Goal: Task Accomplishment & Management: Manage account settings

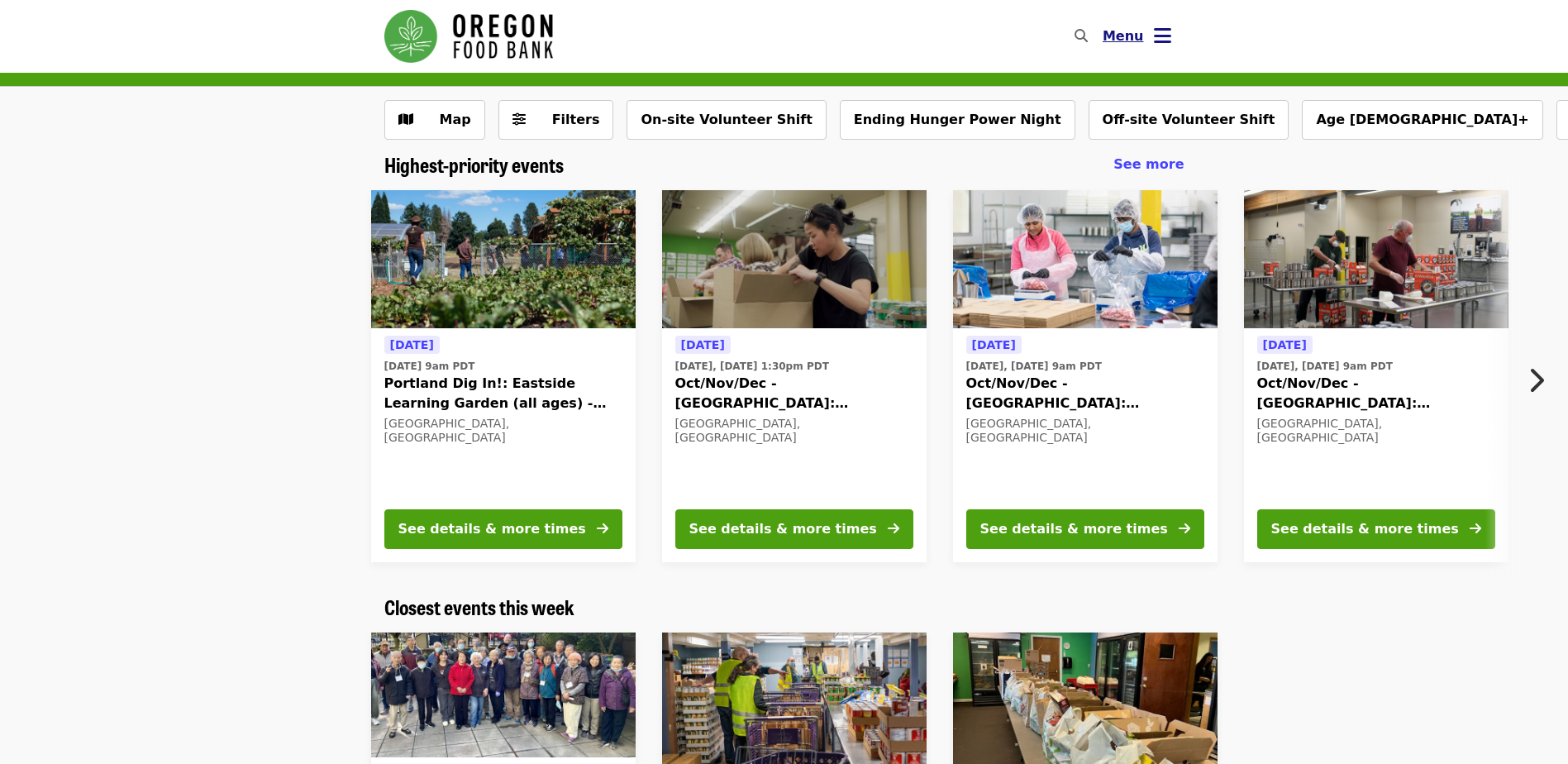
click at [1136, 38] on span "Menu" at bounding box center [1123, 36] width 41 height 16
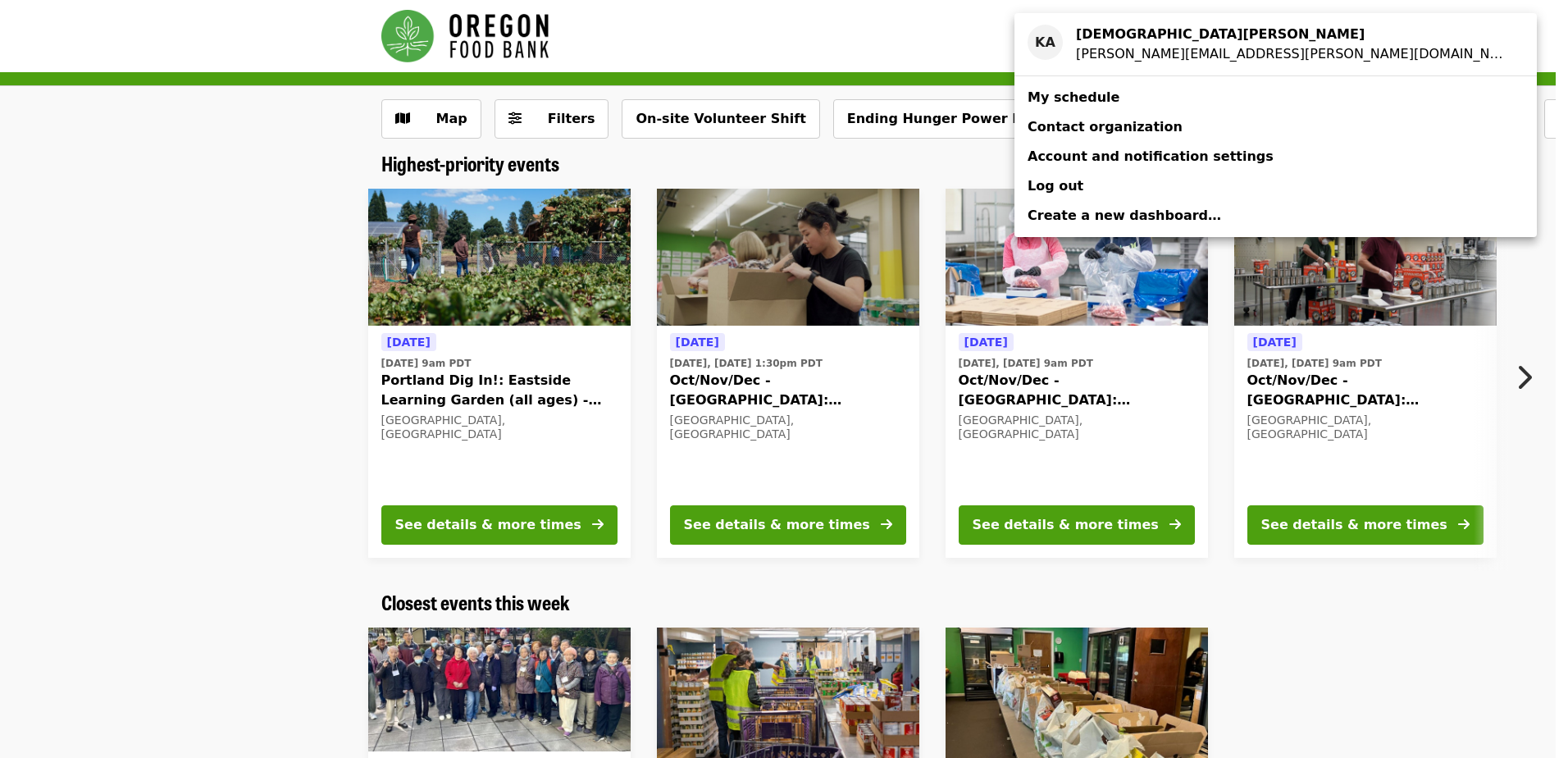
click at [1083, 96] on span "My schedule" at bounding box center [1074, 96] width 92 height 15
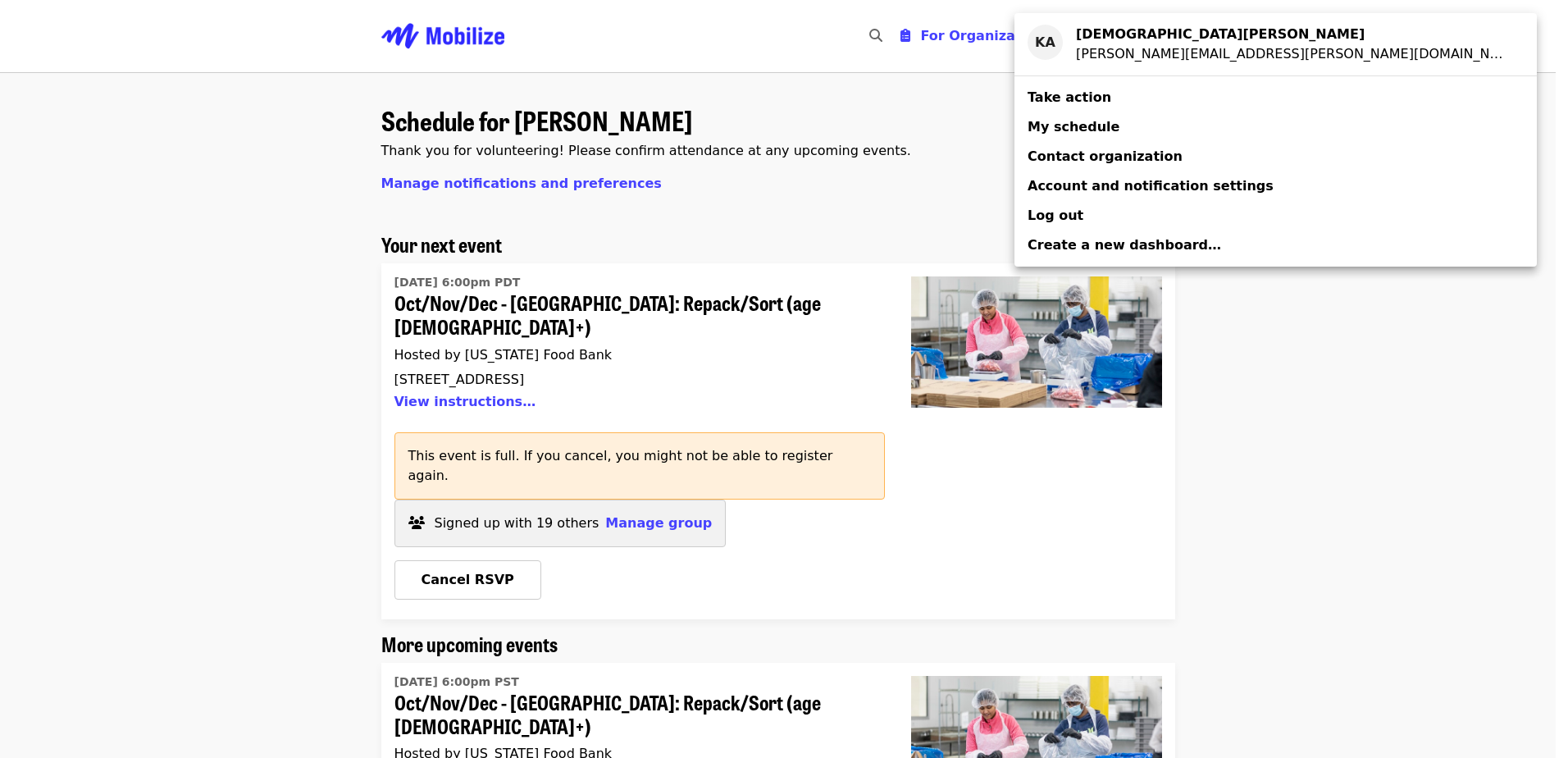
click at [626, 479] on div "Account menu" at bounding box center [784, 379] width 1568 height 758
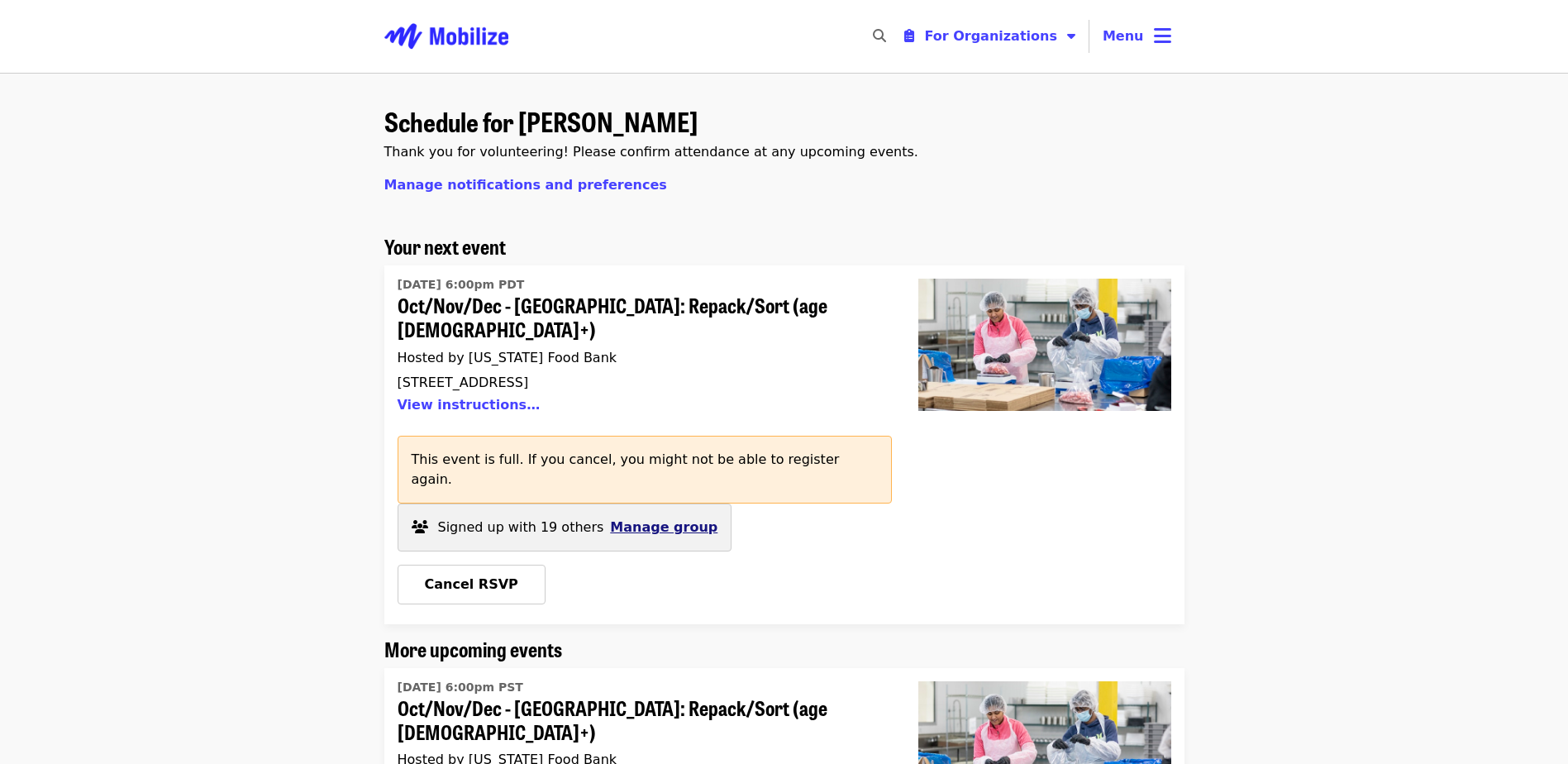
click at [637, 519] on span "Manage group" at bounding box center [663, 527] width 107 height 16
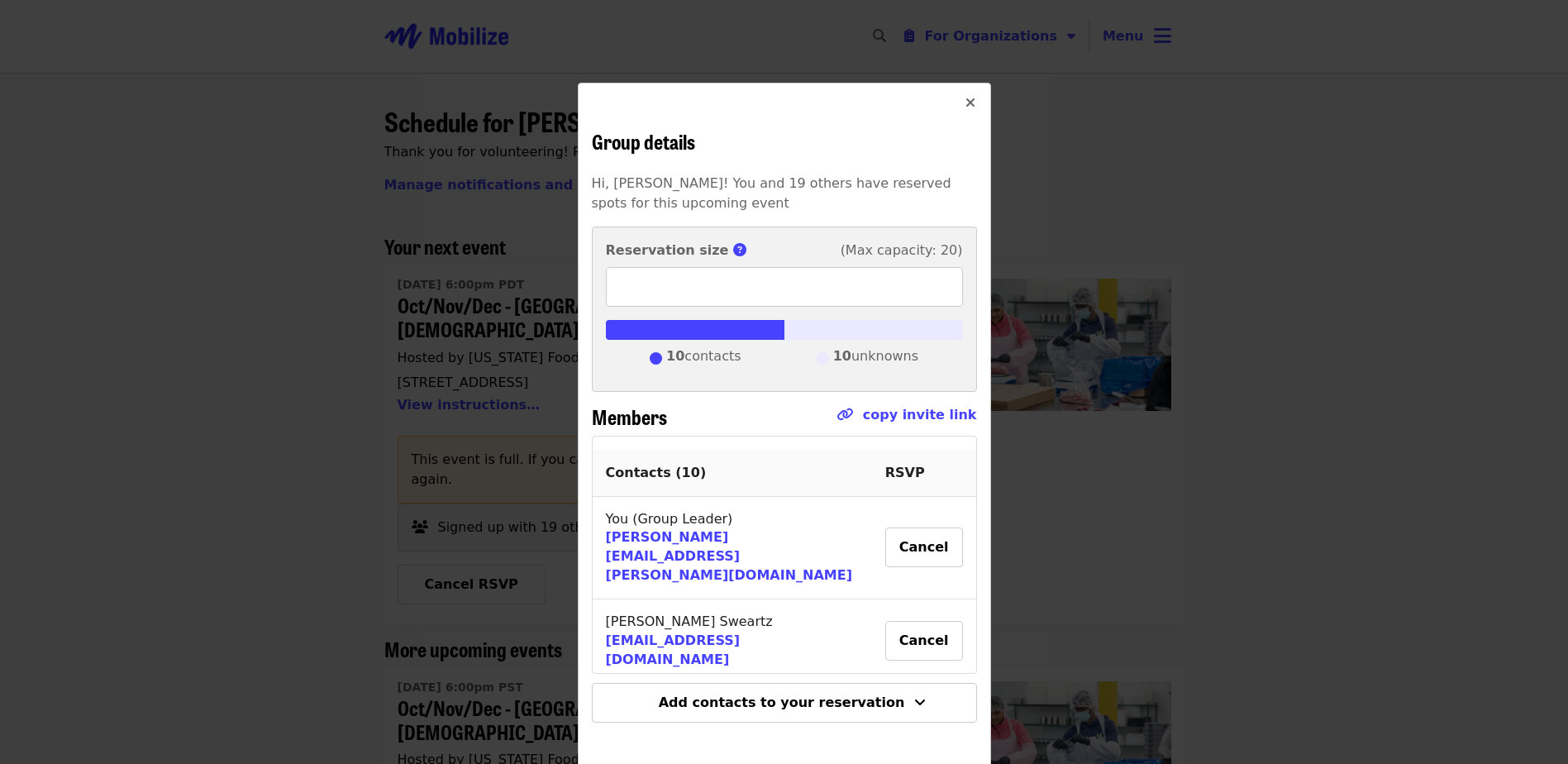
click at [959, 102] on button "Close" at bounding box center [970, 103] width 39 height 39
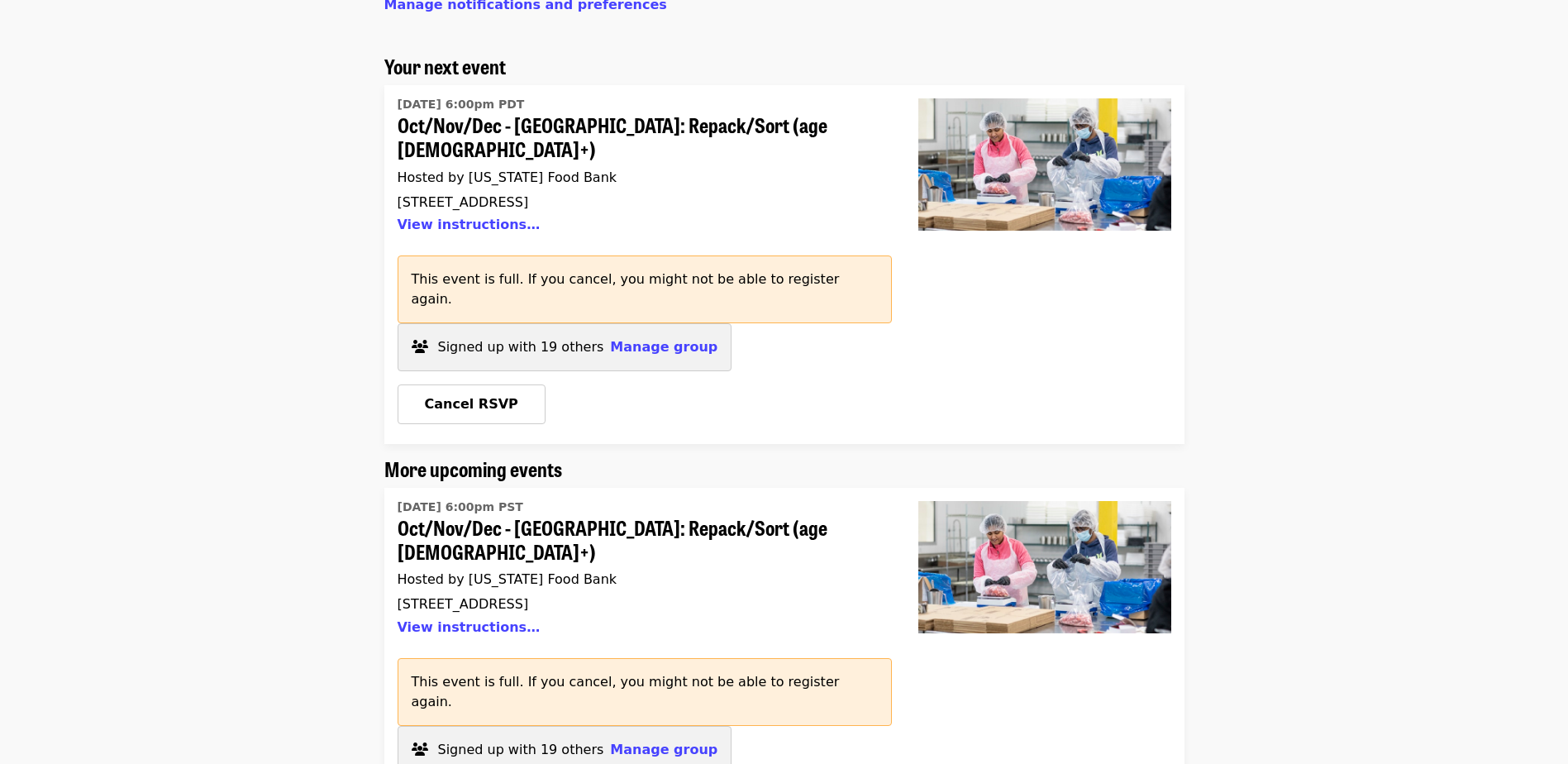
scroll to position [248, 0]
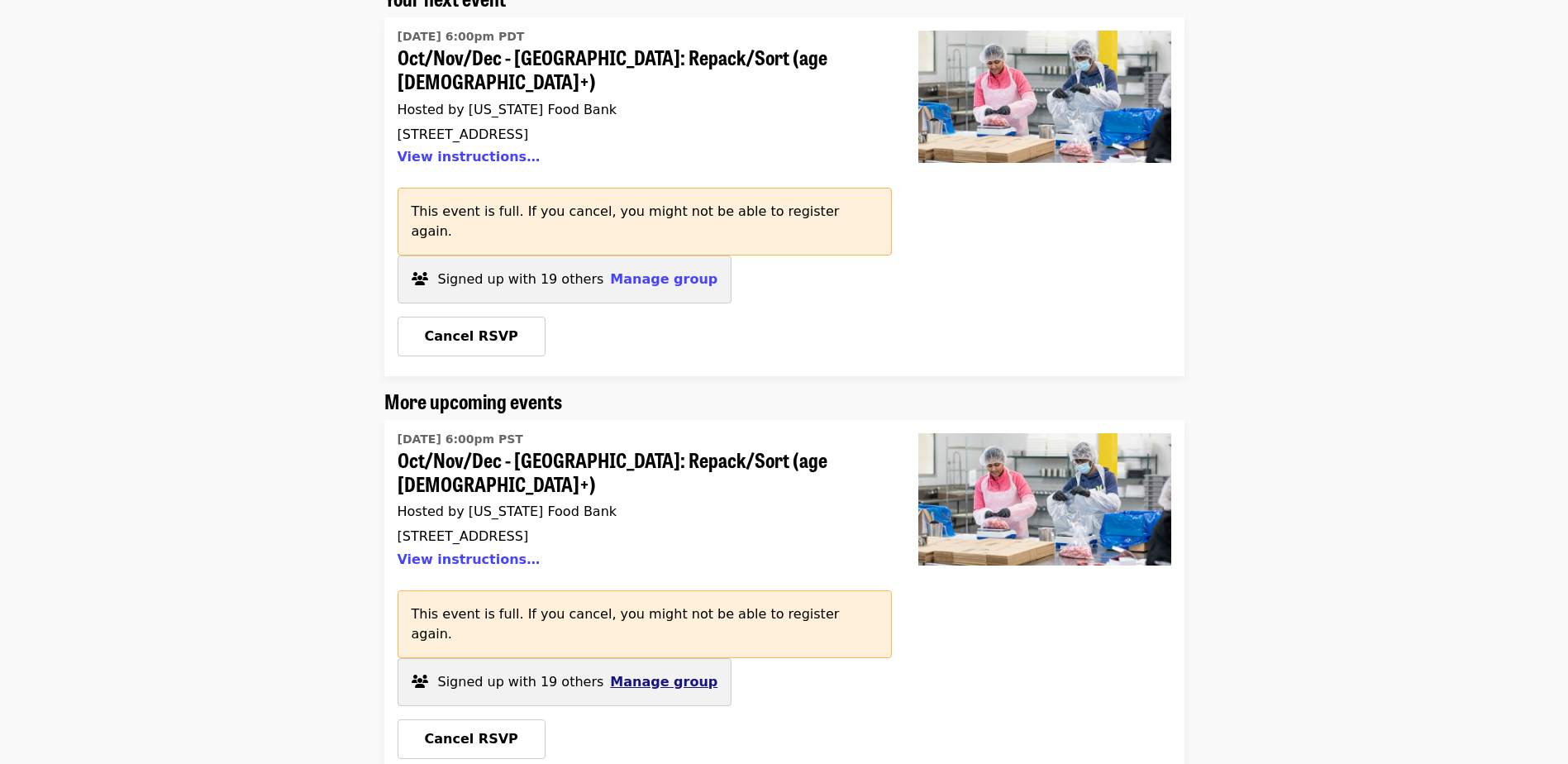
click at [656, 673] on span "Manage group" at bounding box center [663, 681] width 107 height 16
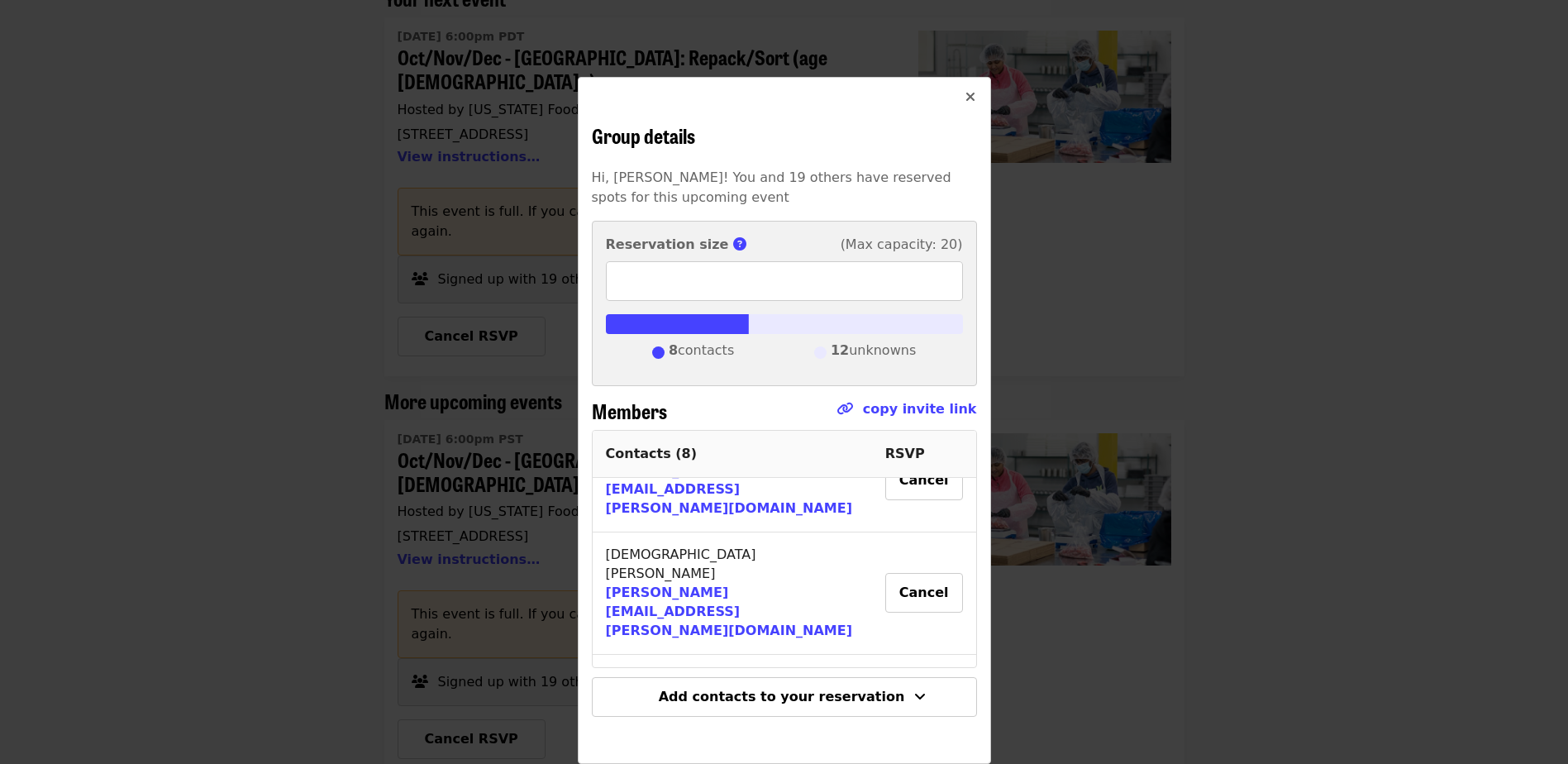
scroll to position [331, 0]
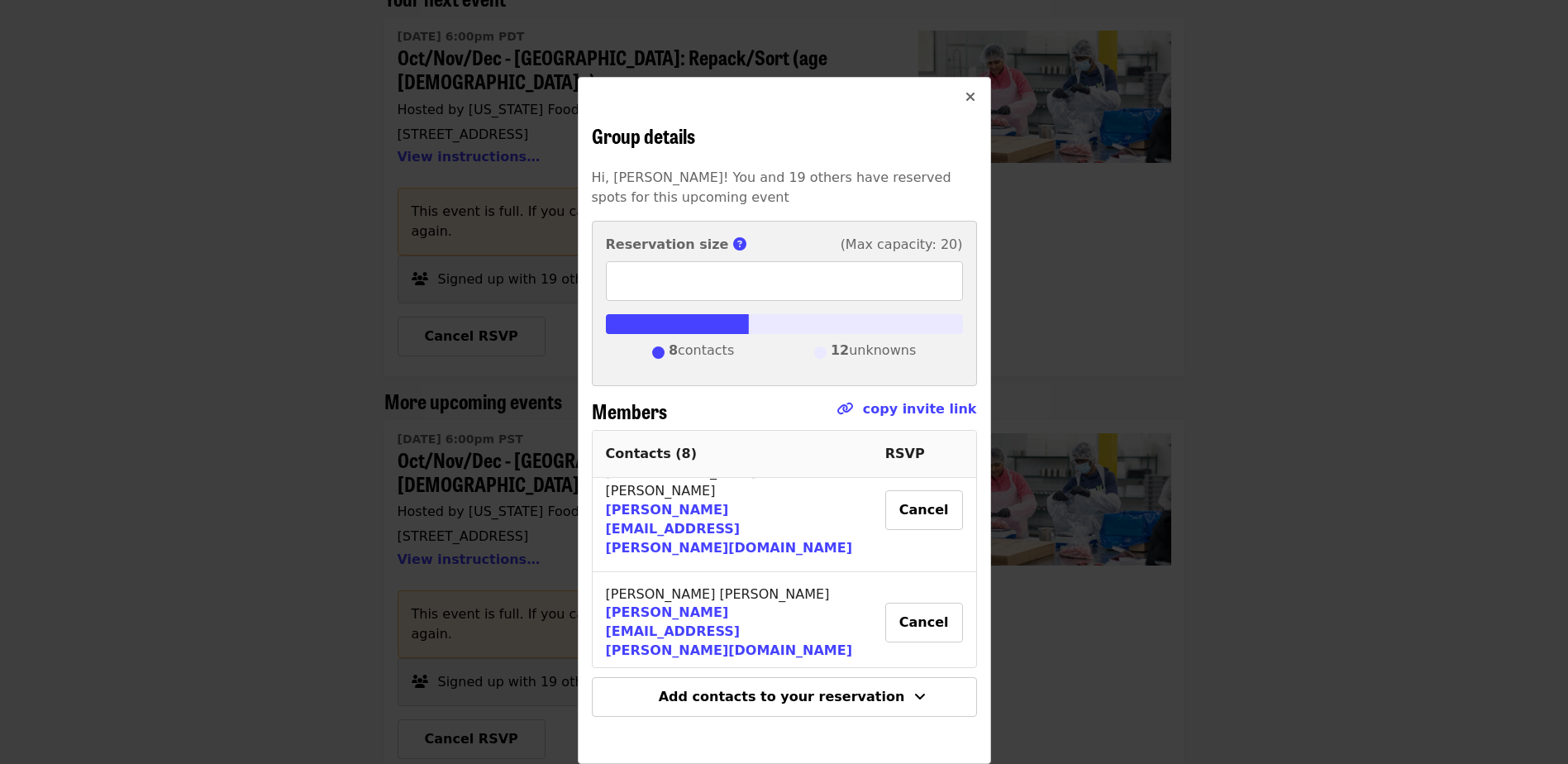
click at [965, 101] on icon "times icon" at bounding box center [970, 96] width 10 height 16
